Goal: Information Seeking & Learning: Learn about a topic

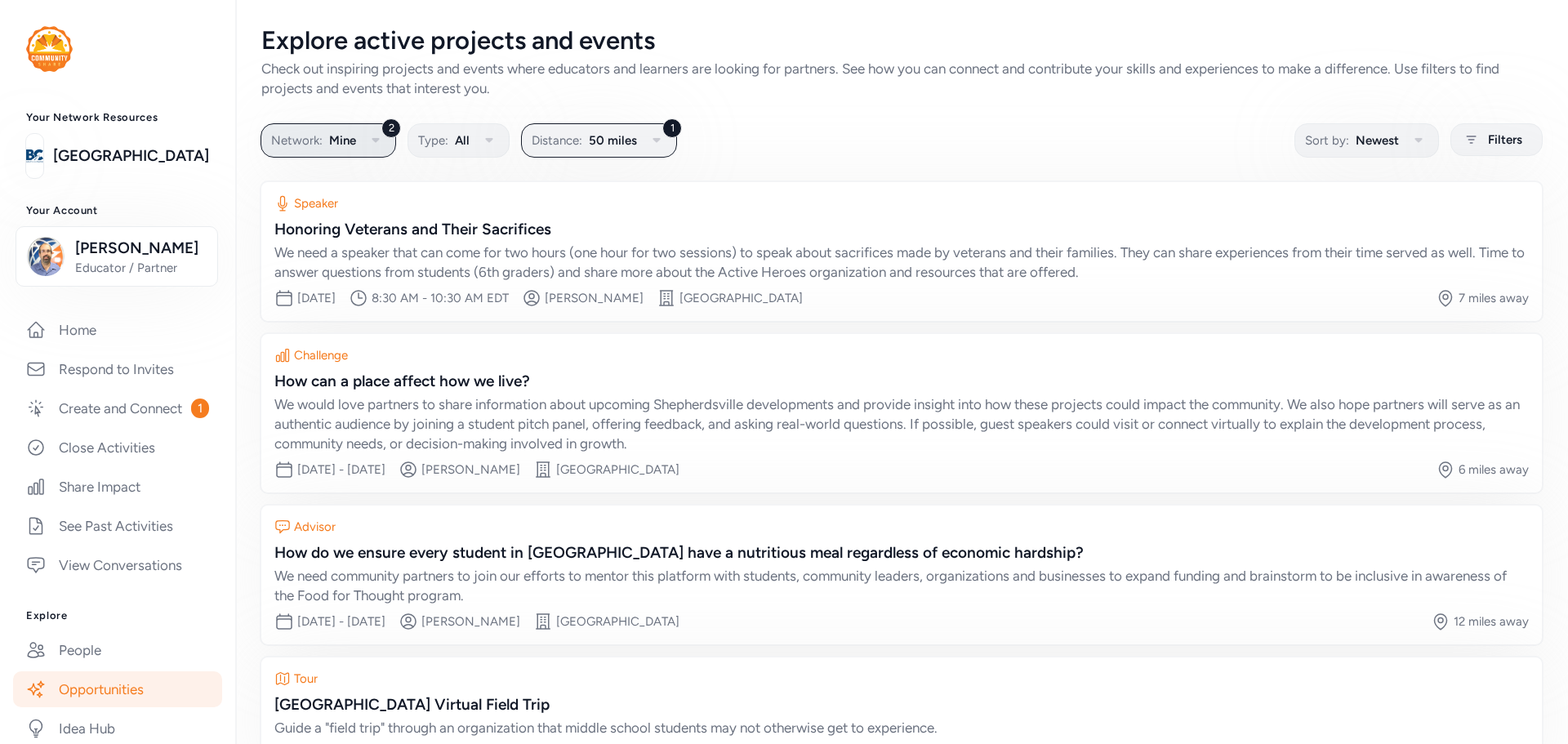
click at [329, 134] on span "Mine" at bounding box center [342, 141] width 27 height 20
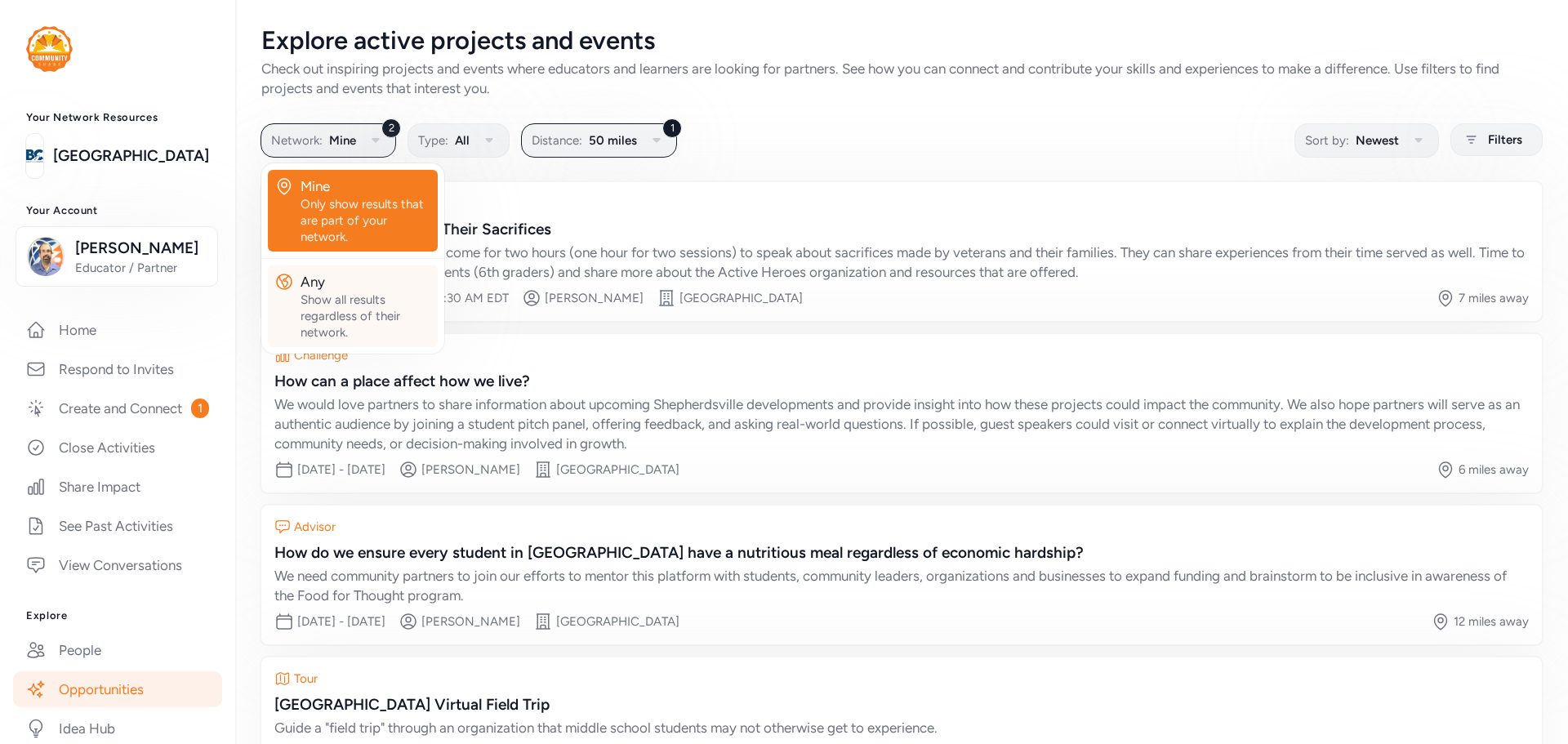
click at [333, 308] on div "Show all results regardless of their network." at bounding box center [366, 317] width 131 height 49
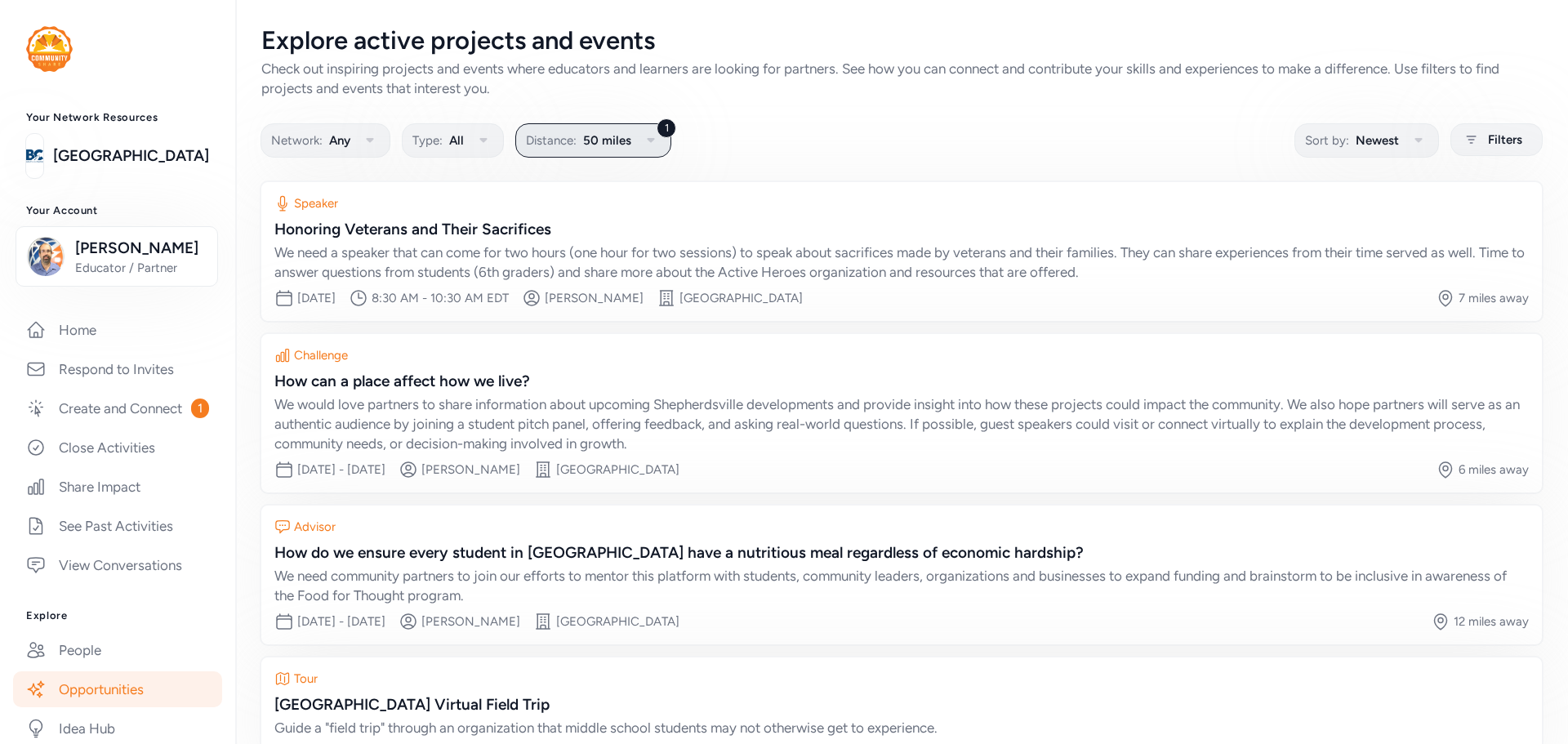
click at [616, 154] on button "1 Distance: 50 miles" at bounding box center [594, 141] width 156 height 35
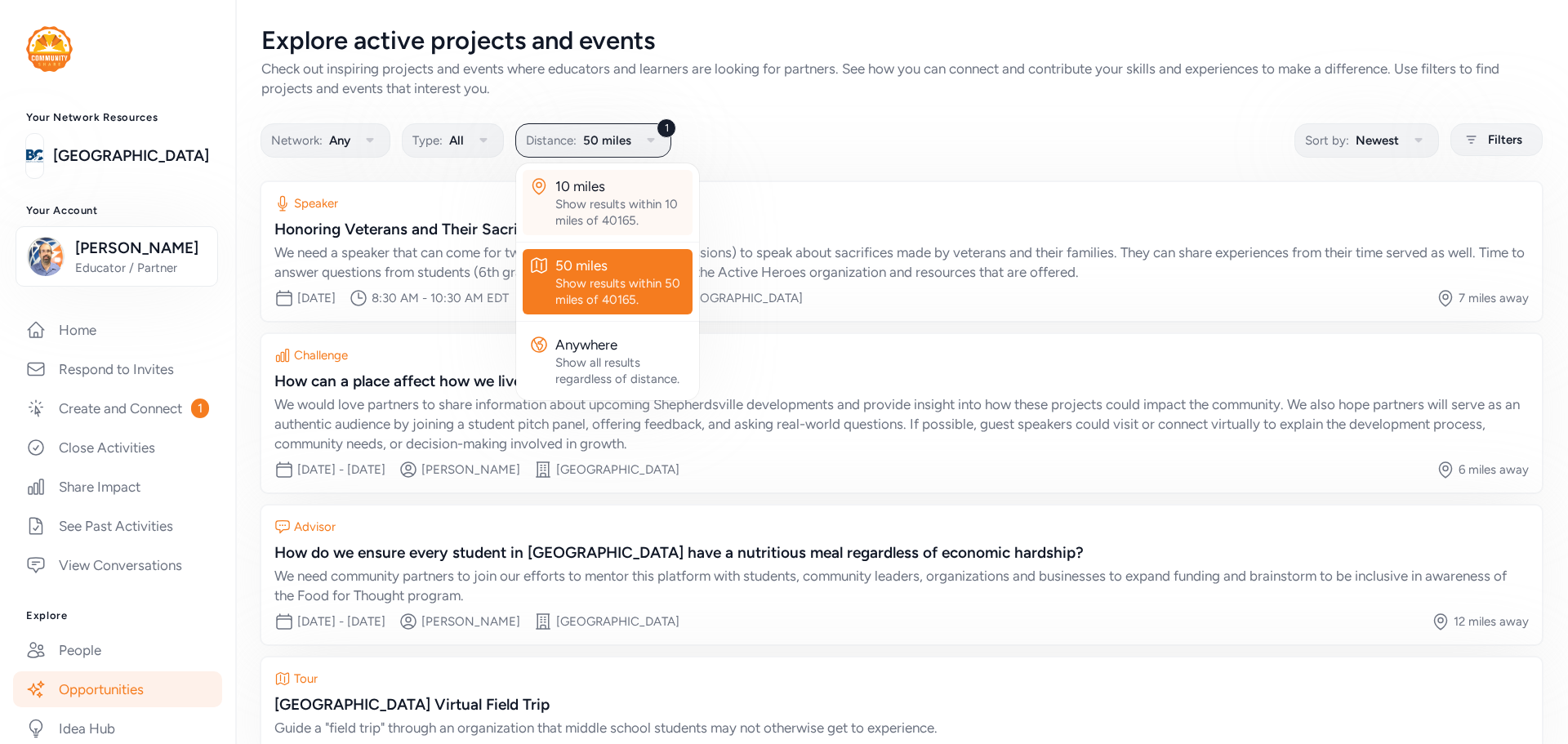
click at [620, 210] on div "Show results within 10 miles of 40165." at bounding box center [620, 212] width 131 height 33
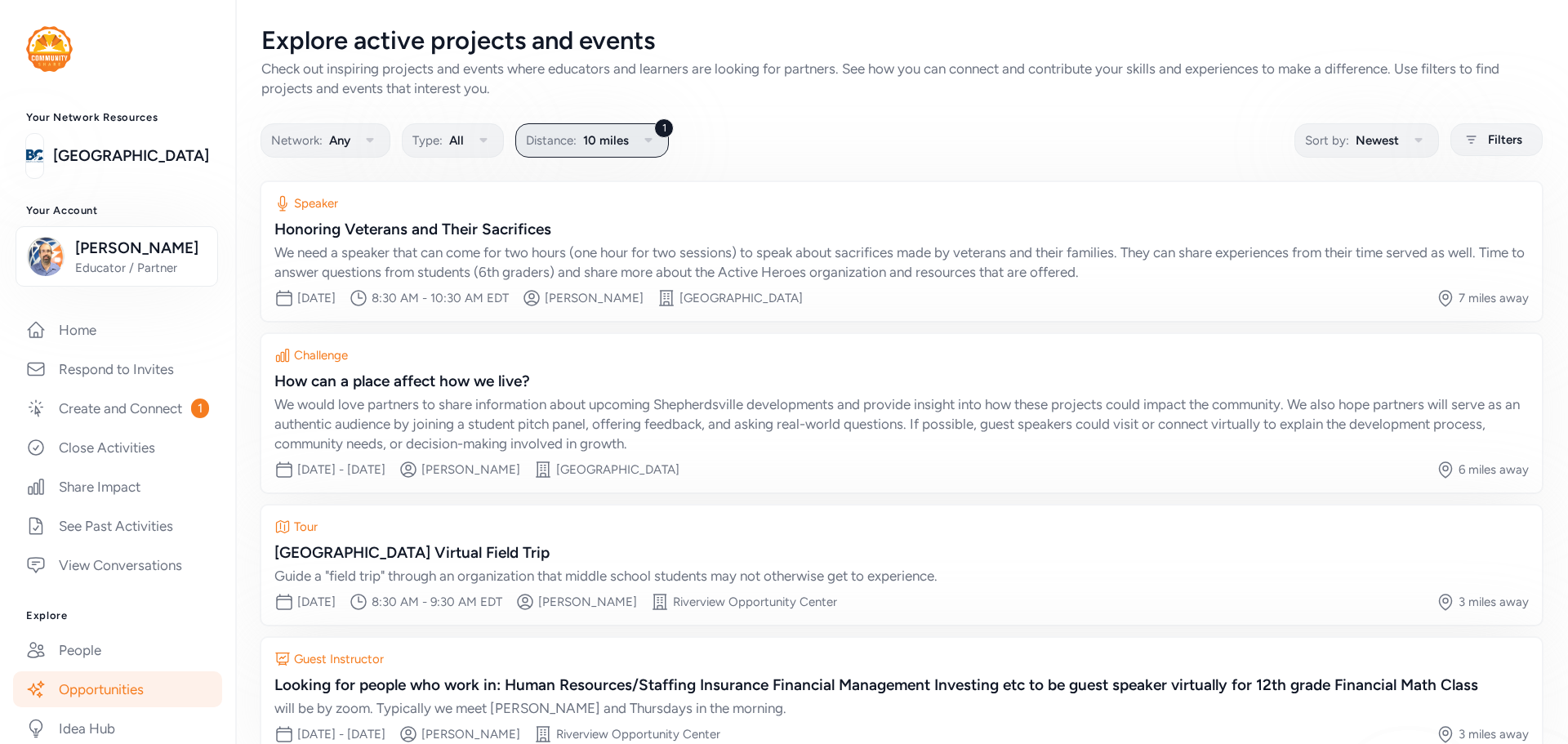
click at [614, 141] on span "10 miles" at bounding box center [606, 141] width 46 height 20
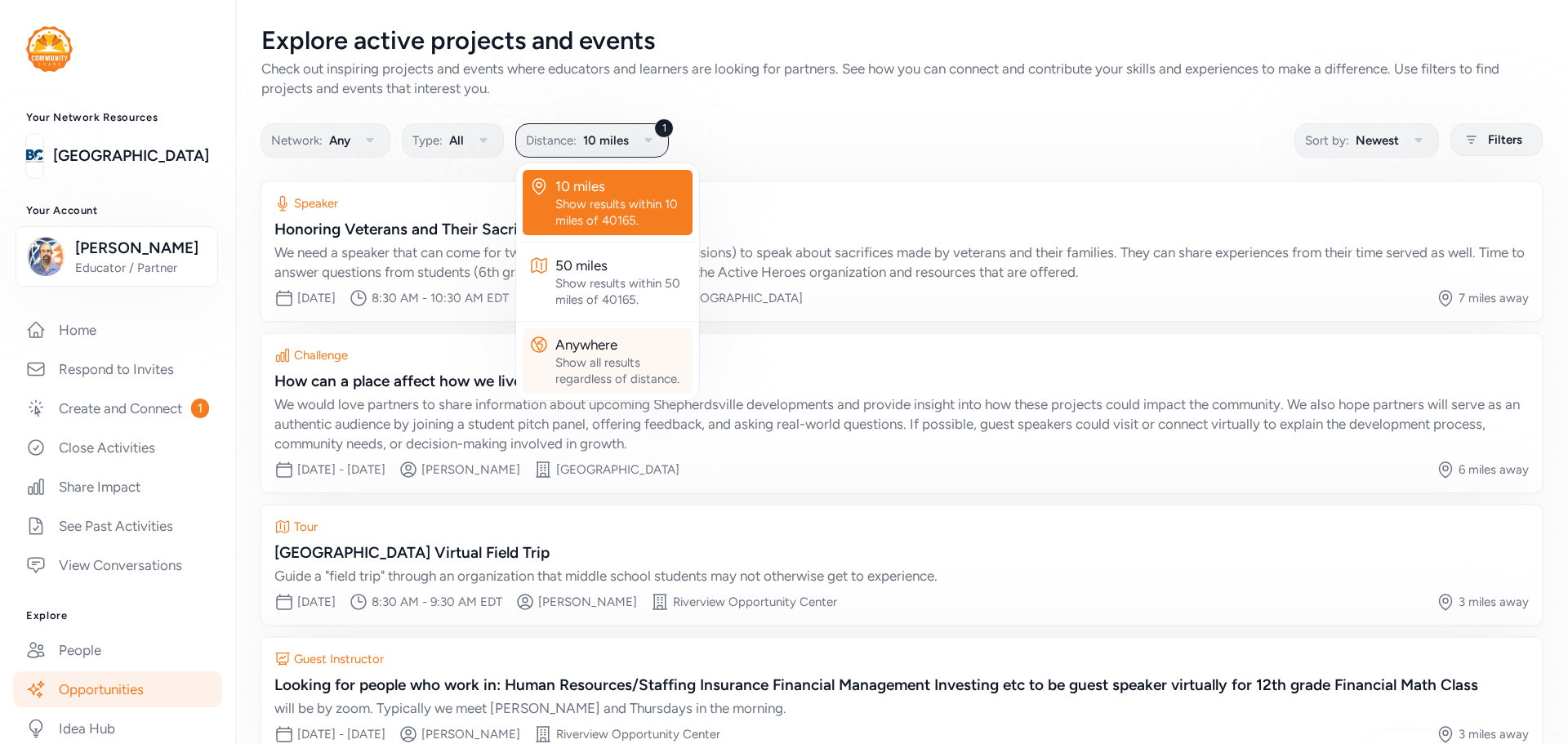
click at [622, 360] on div "Show all results regardless of distance." at bounding box center [620, 371] width 131 height 33
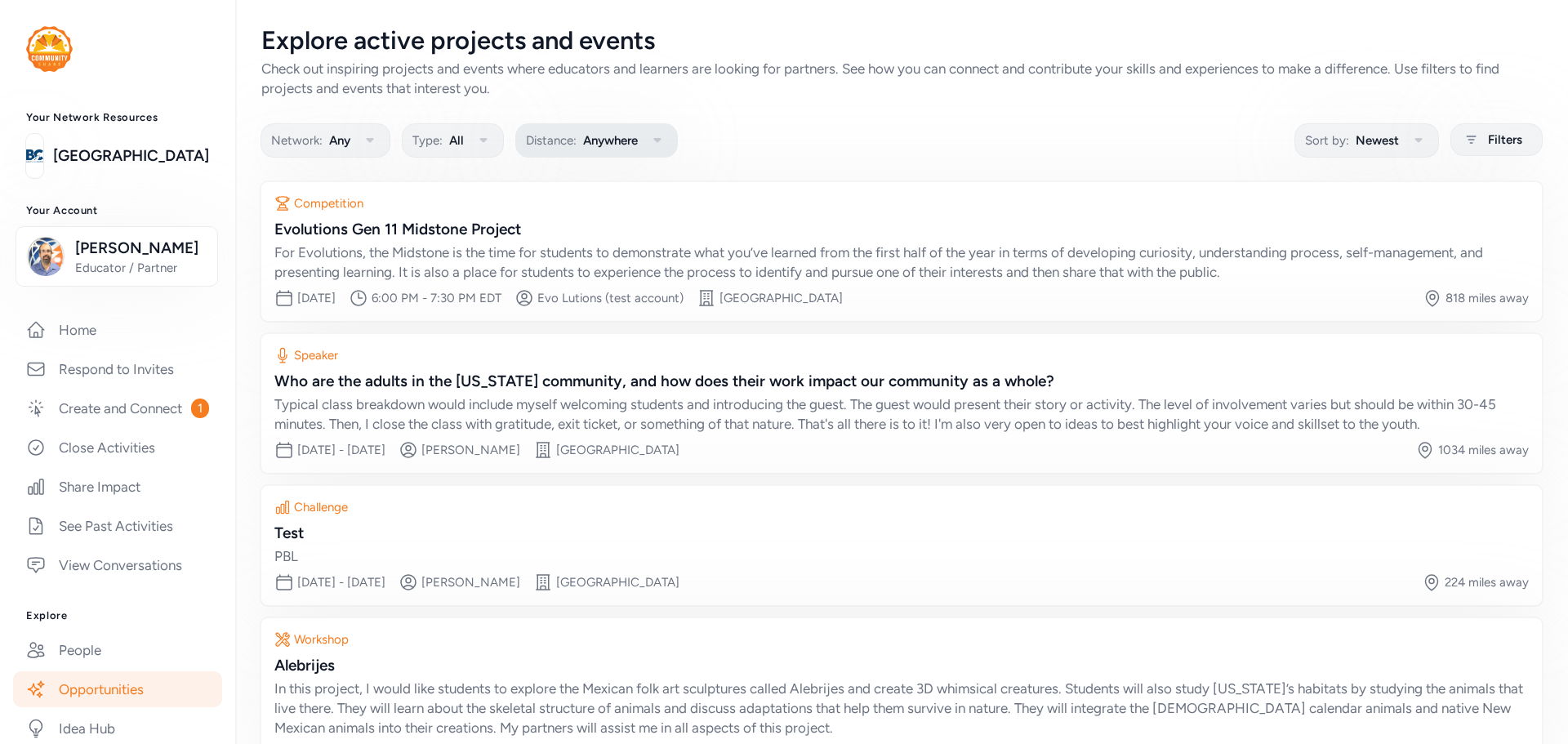
click at [582, 148] on button "Distance: Anywhere" at bounding box center [597, 141] width 163 height 35
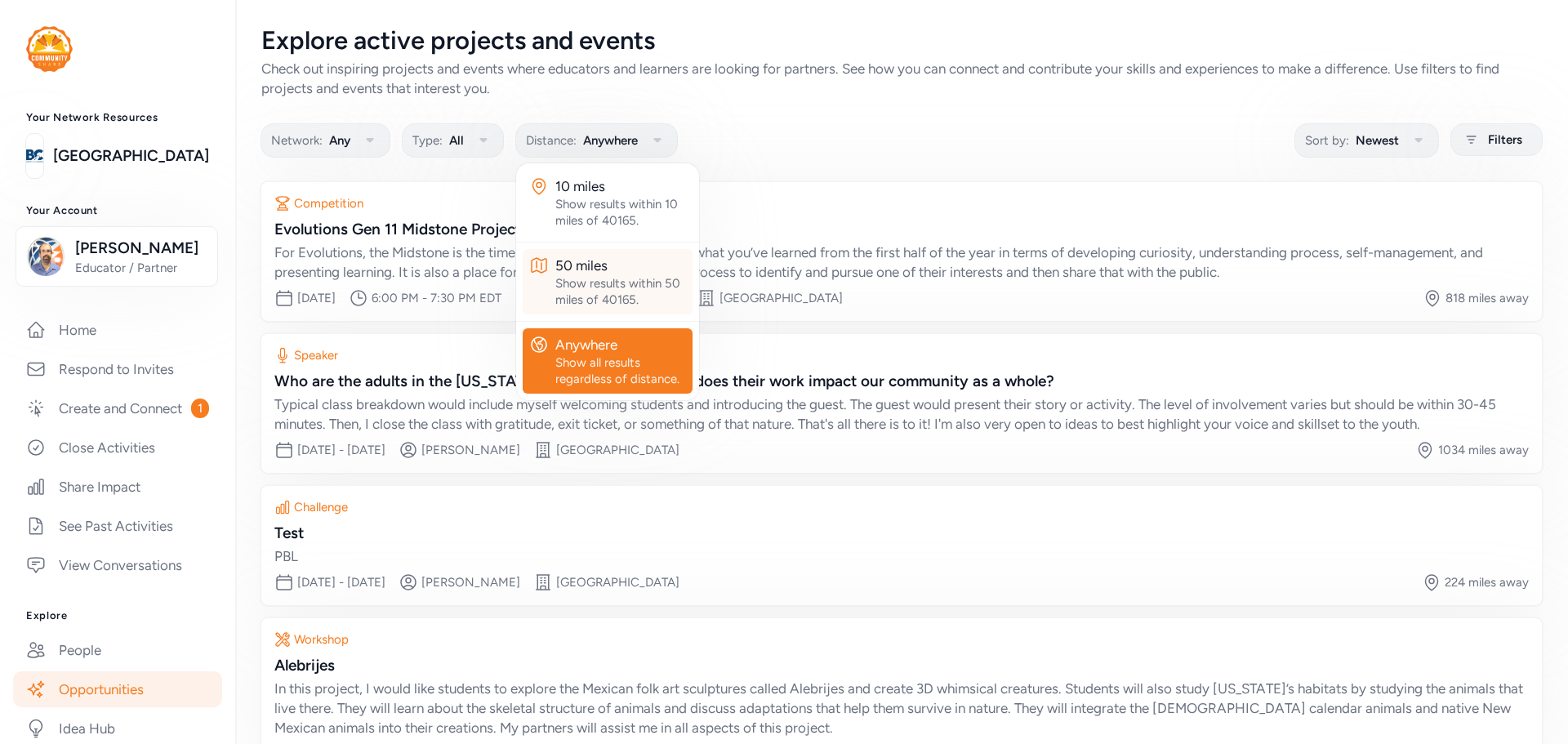
click at [567, 277] on div "Show results within 50 miles of 40165." at bounding box center [620, 292] width 131 height 33
